Goal: Information Seeking & Learning: Learn about a topic

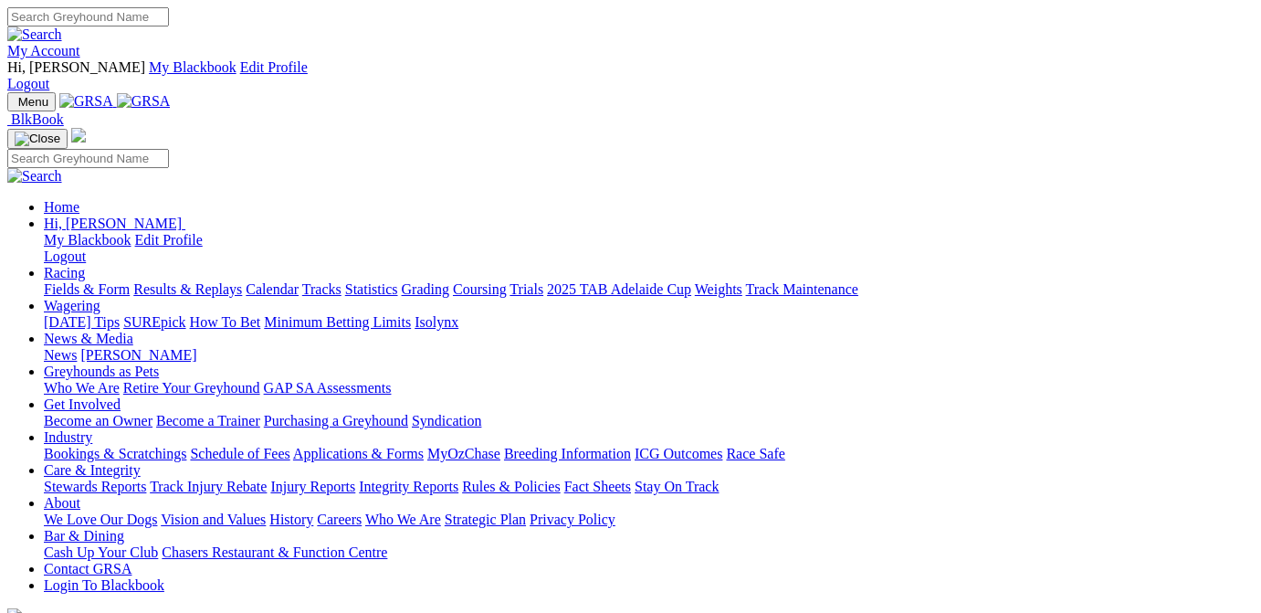
click at [221, 281] on link "Results & Replays" at bounding box center [187, 289] width 109 height 16
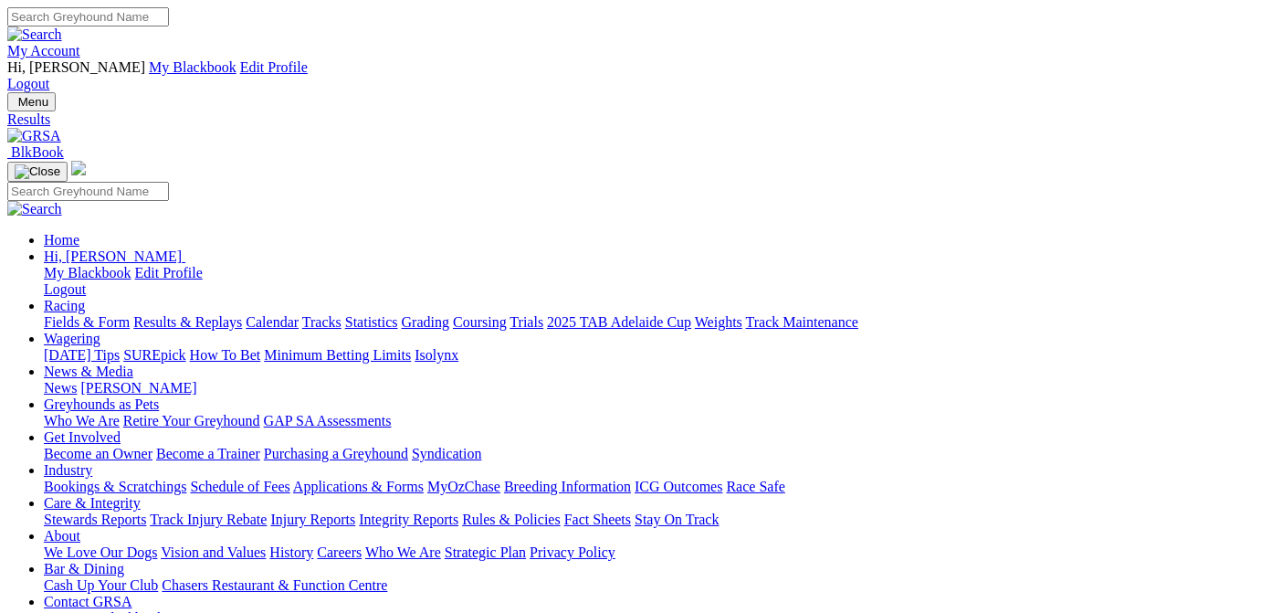
click at [234, 314] on link "Results & Replays" at bounding box center [187, 322] width 109 height 16
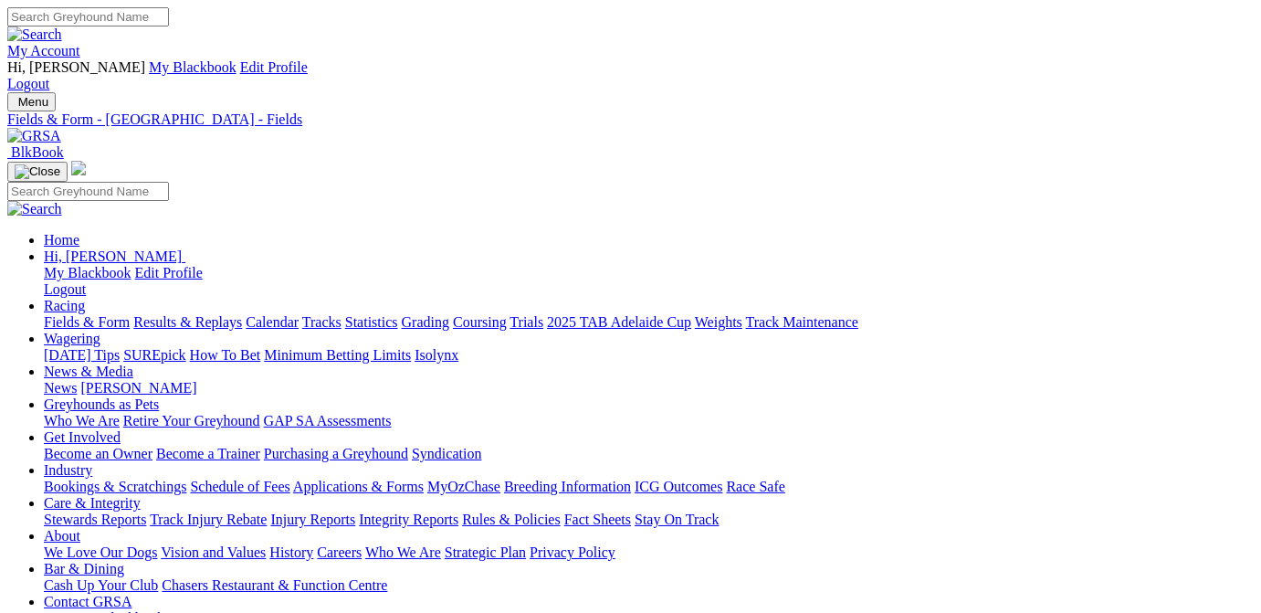
click at [238, 314] on link "Results & Replays" at bounding box center [187, 322] width 109 height 16
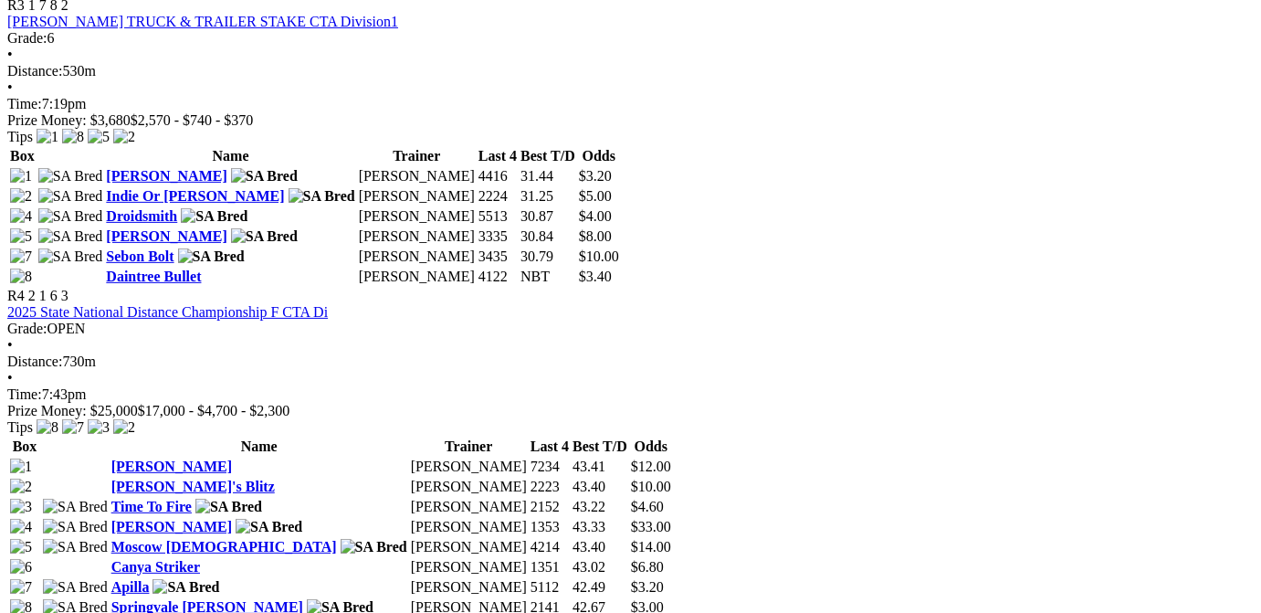
scroll to position [1930, 0]
